Goal: Information Seeking & Learning: Learn about a topic

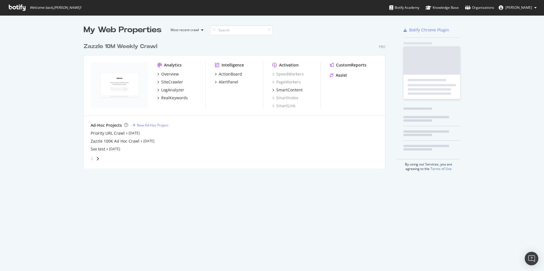
scroll to position [129, 302]
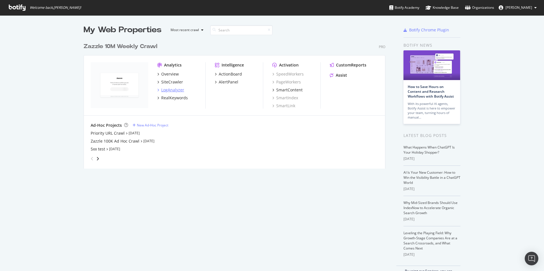
click at [170, 88] on div "LogAnalyzer" at bounding box center [172, 90] width 23 height 6
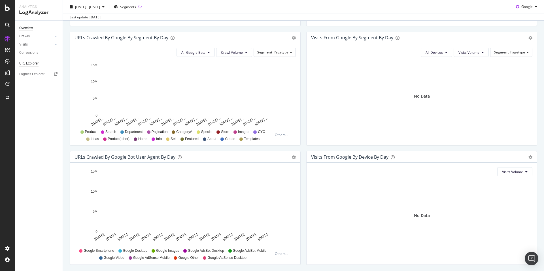
scroll to position [115, 0]
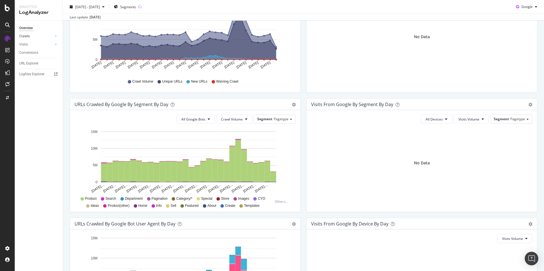
click at [30, 37] on link "Crawls" at bounding box center [36, 36] width 34 height 6
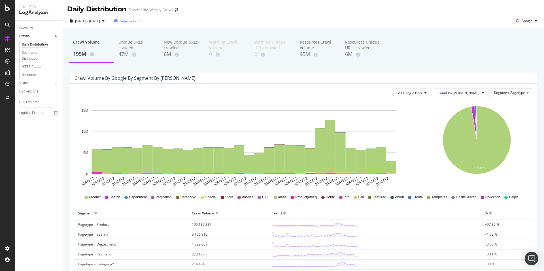
click at [136, 22] on span "Segments" at bounding box center [128, 21] width 16 height 5
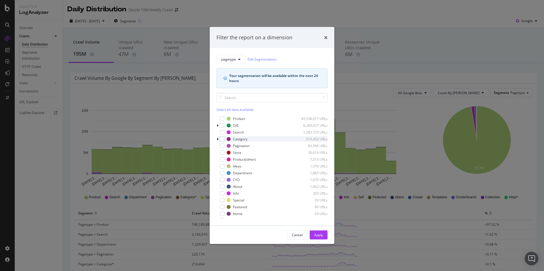
click at [217, 140] on icon "modal" at bounding box center [218, 138] width 2 height 3
click at [217, 140] on icon "modal" at bounding box center [217, 138] width 2 height 3
click at [218, 127] on icon "modal" at bounding box center [218, 125] width 2 height 3
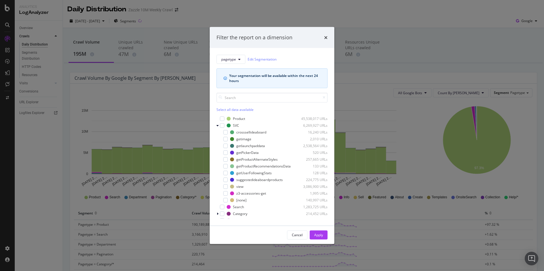
click at [324, 35] on icon "times" at bounding box center [325, 37] width 3 height 5
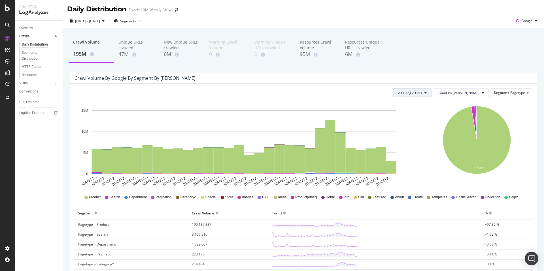
click at [426, 92] on icon at bounding box center [425, 92] width 2 height 3
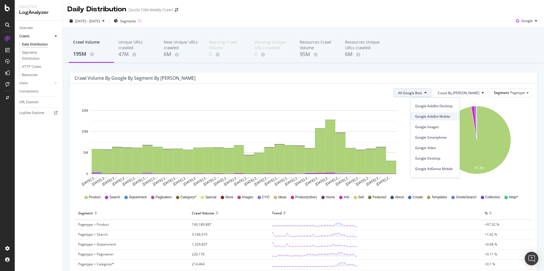
scroll to position [48, 0]
click at [386, 70] on div "Crawl Volume 195M Unique URLs crawled 47M New Unique URLs crawled 6M Warning Cr…" at bounding box center [303, 251] width 481 height 446
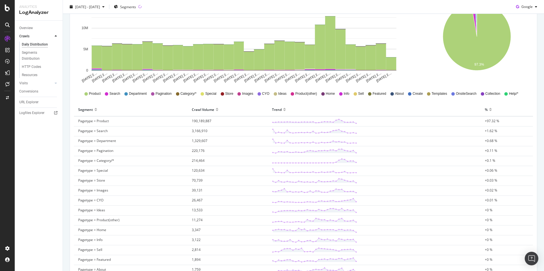
scroll to position [6, 0]
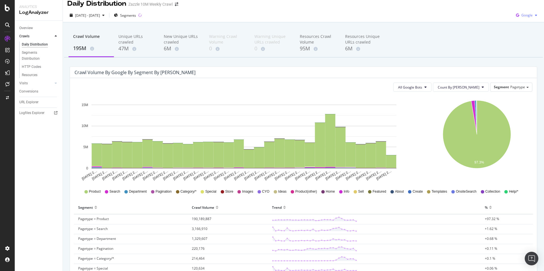
click at [532, 14] on div "button" at bounding box center [535, 15] width 7 height 3
click at [526, 50] on div "OpenAI" at bounding box center [521, 47] width 39 height 8
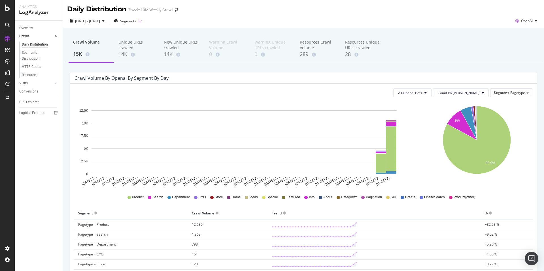
click at [473, 16] on div "[DATE] - [DATE] Segments OpenAI" at bounding box center [303, 21] width 481 height 14
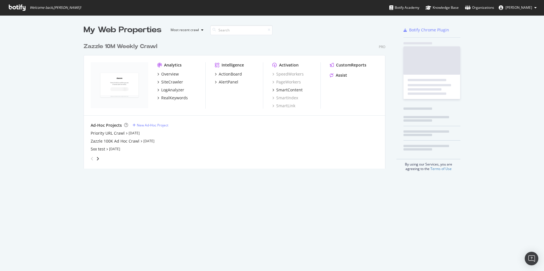
scroll to position [129, 302]
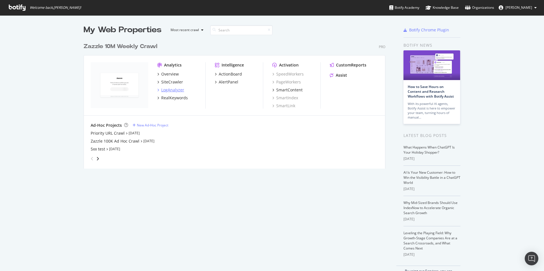
click at [177, 90] on div "LogAnalyzer" at bounding box center [172, 90] width 23 height 6
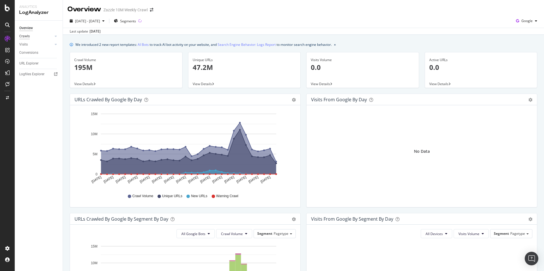
click at [28, 36] on div "Crawls" at bounding box center [24, 36] width 10 height 6
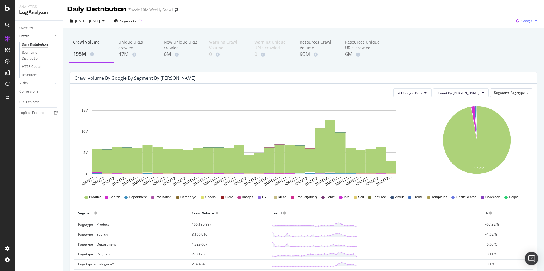
click at [513, 20] on icon "button" at bounding box center [517, 21] width 8 height 8
click at [524, 43] on span "Bing" at bounding box center [526, 42] width 21 height 5
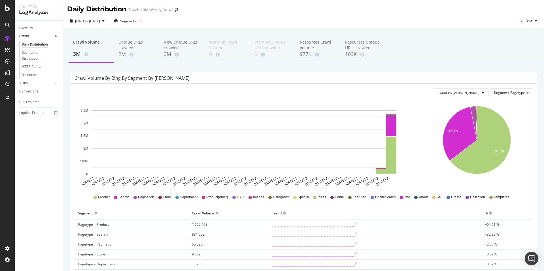
click at [532, 193] on div "Count By Day Segment Pagetype Hold CMD (⌘) while clicking to filter the report.…" at bounding box center [303, 261] width 467 height 354
click at [525, 21] on span "Bing" at bounding box center [528, 20] width 7 height 5
click at [524, 53] on span "OpenAI" at bounding box center [526, 53] width 21 height 5
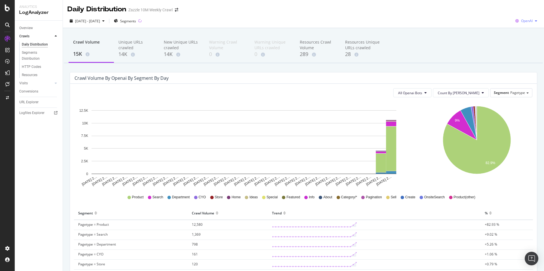
click at [521, 22] on span "OpenAI" at bounding box center [527, 20] width 12 height 5
click at [521, 63] on span "Other AI Bots" at bounding box center [526, 63] width 21 height 5
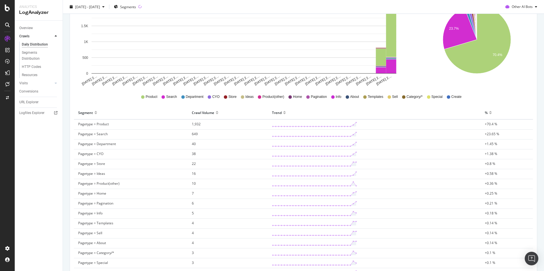
scroll to position [3, 0]
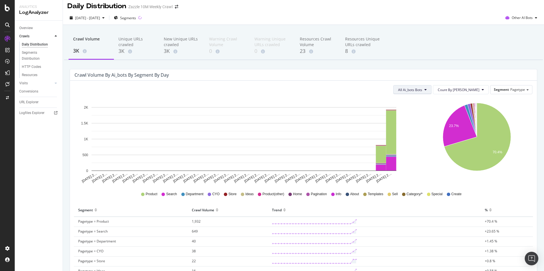
click at [422, 91] on span "All Ai_bots Bots" at bounding box center [410, 89] width 24 height 5
click at [456, 71] on div "Crawl Volume by ai_bots by Segment by Day" at bounding box center [303, 74] width 467 height 11
click at [422, 91] on span "All Ai_bots Bots" at bounding box center [410, 89] width 24 height 5
